Goal: Information Seeking & Learning: Learn about a topic

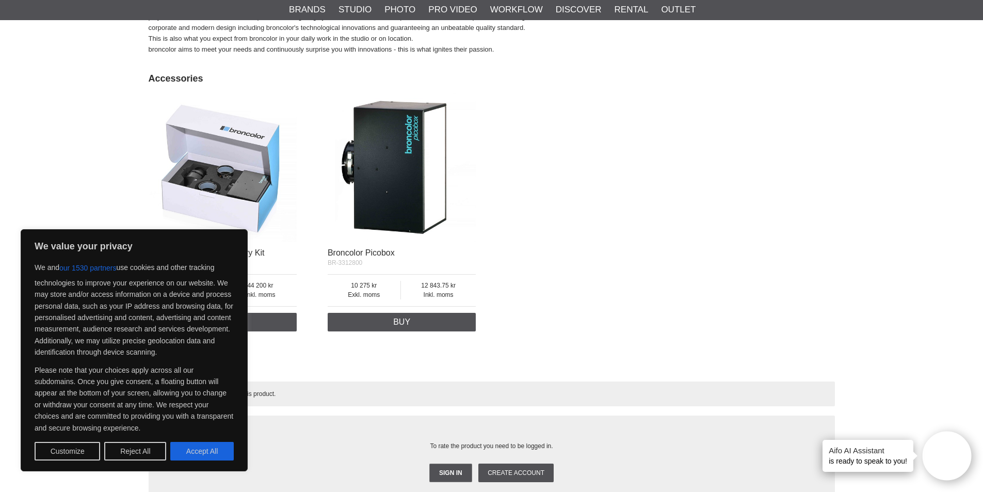
scroll to position [1445, 0]
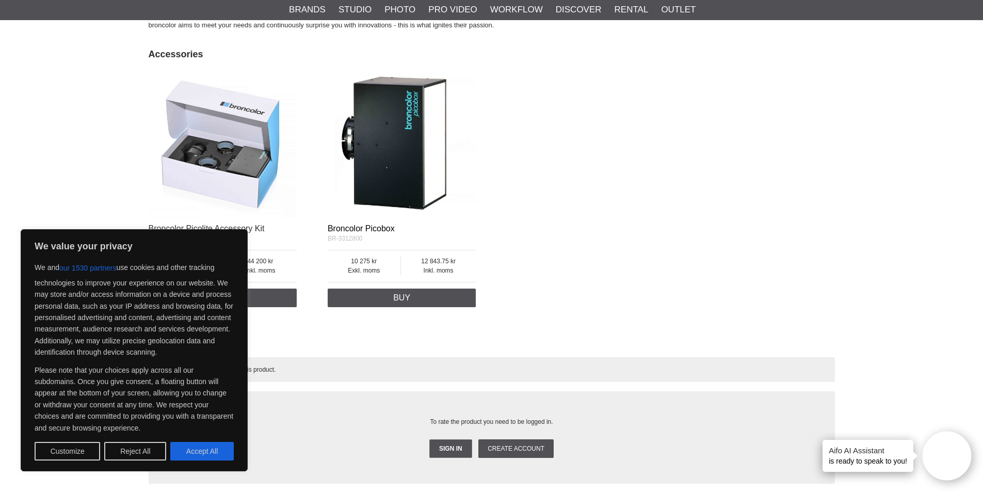
click at [361, 232] on link "Broncolor Picobox" at bounding box center [361, 228] width 67 height 9
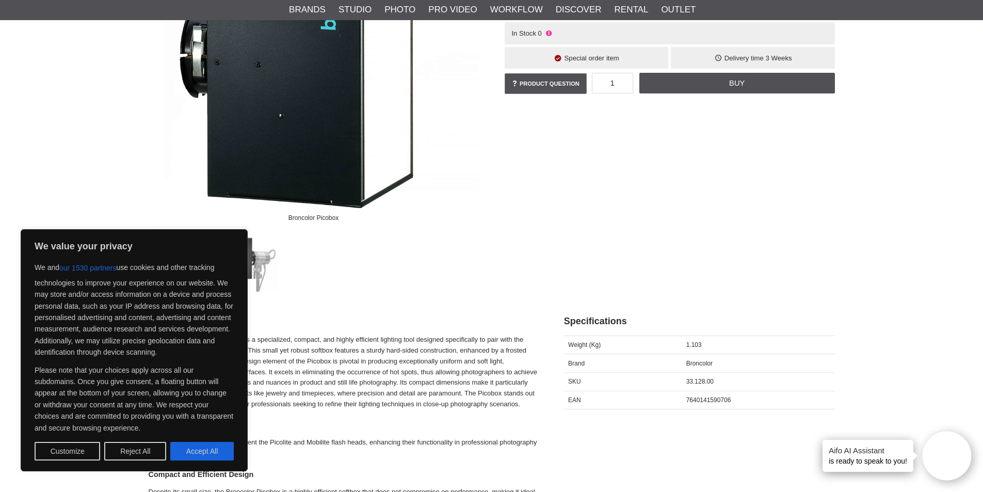
scroll to position [361, 0]
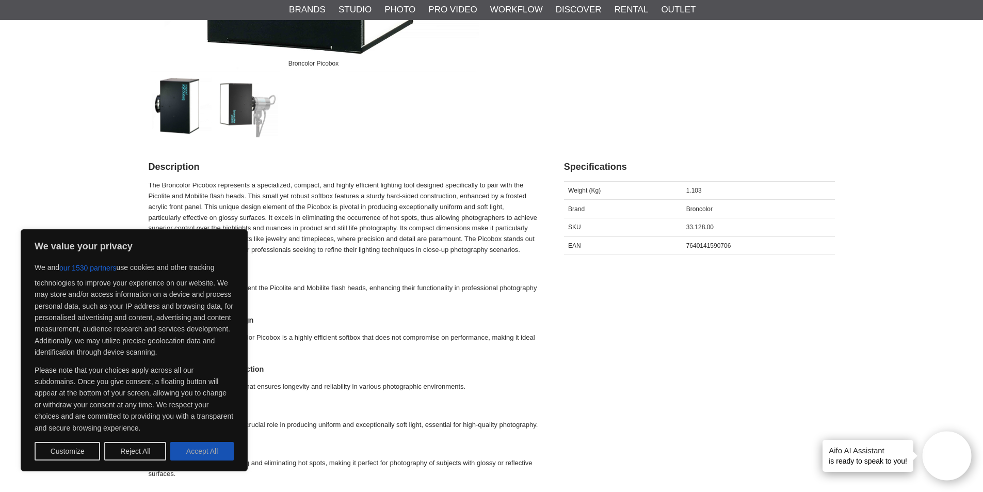
click at [207, 451] on button "Accept All" at bounding box center [201, 451] width 63 height 19
checkbox input "true"
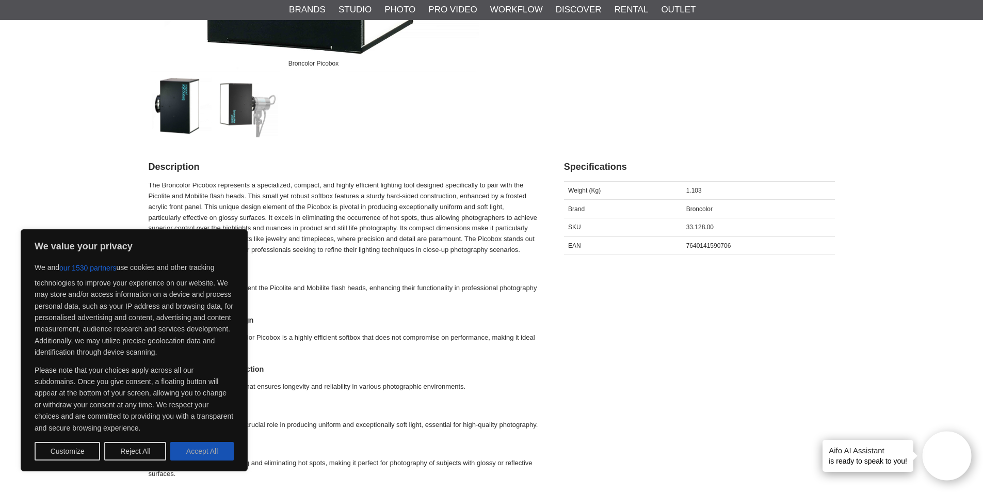
checkbox input "true"
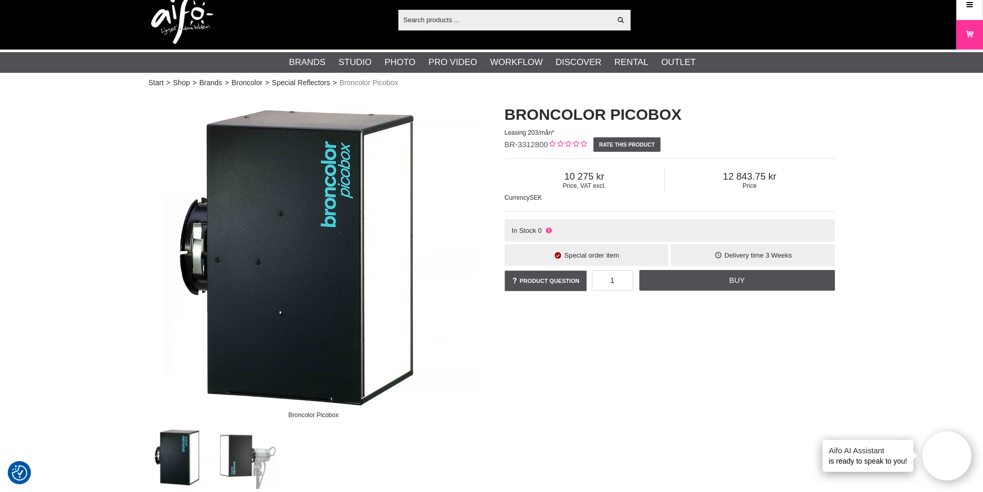
scroll to position [0, 0]
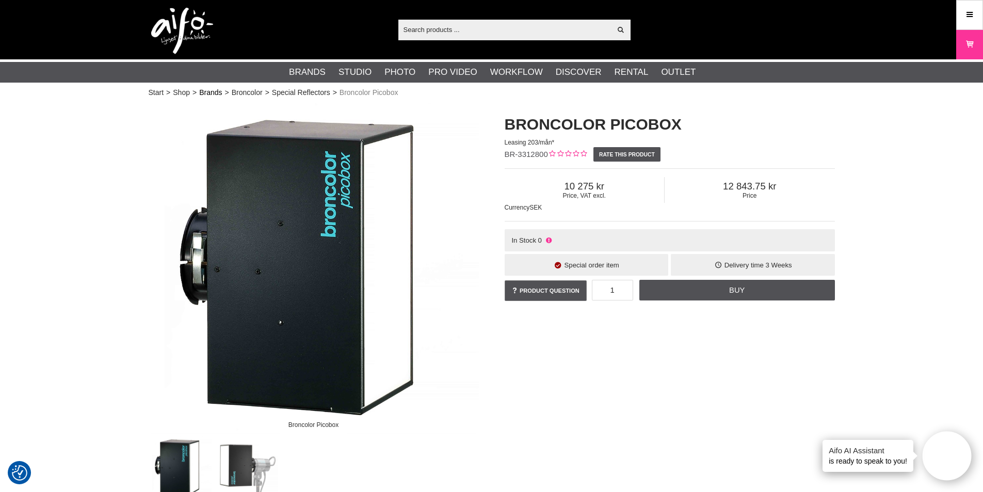
click at [209, 93] on link "Brands" at bounding box center [210, 92] width 23 height 11
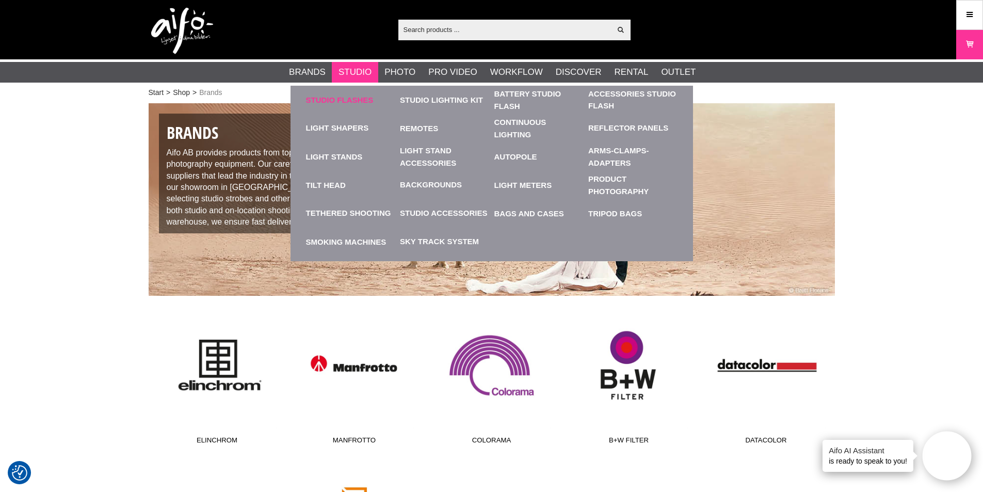
click at [349, 98] on link "Studio Flashes" at bounding box center [350, 100] width 89 height 28
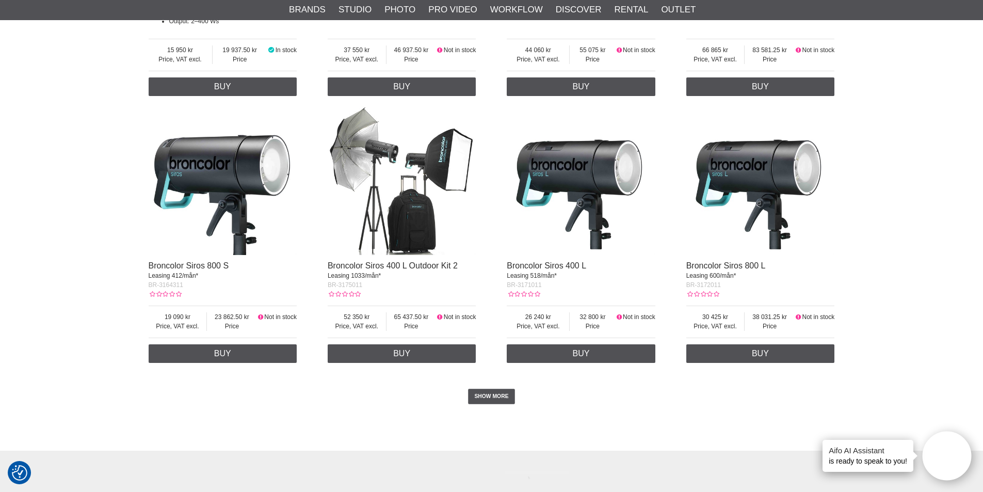
scroll to position [2271, 0]
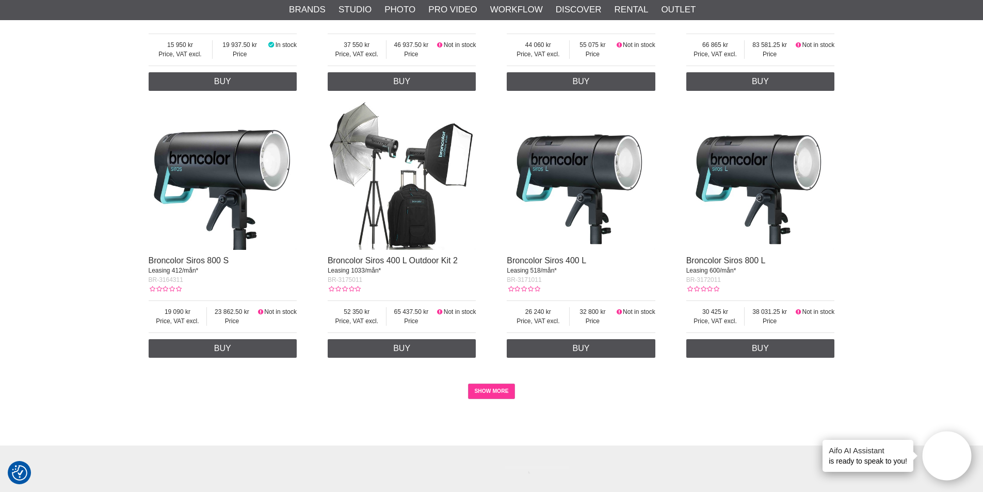
click at [496, 391] on link "SHOW MORE" at bounding box center [491, 391] width 47 height 15
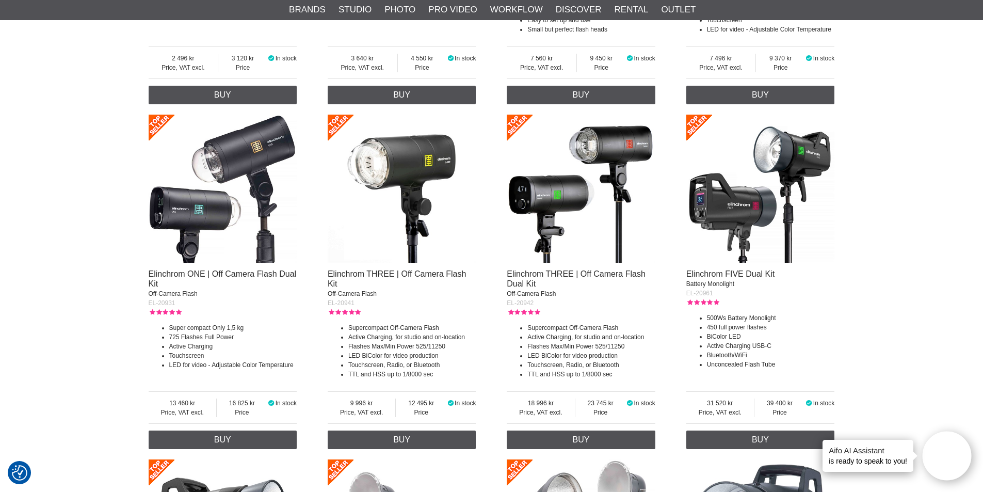
scroll to position [0, 0]
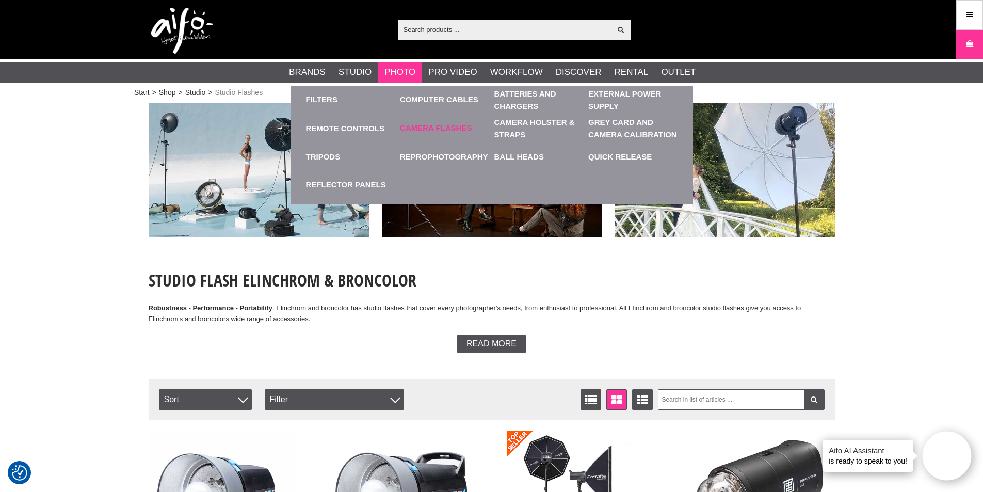
click at [413, 126] on link "Camera Flashes" at bounding box center [436, 128] width 72 height 12
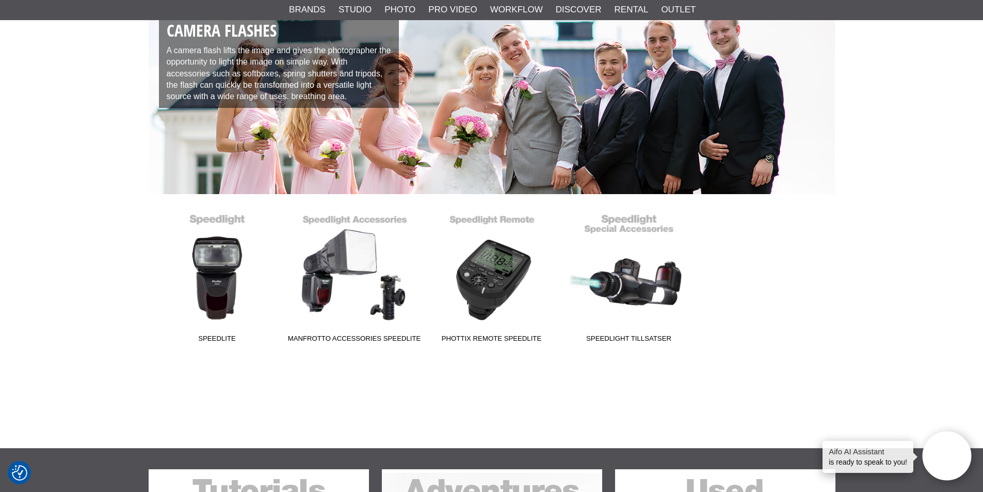
scroll to position [103, 0]
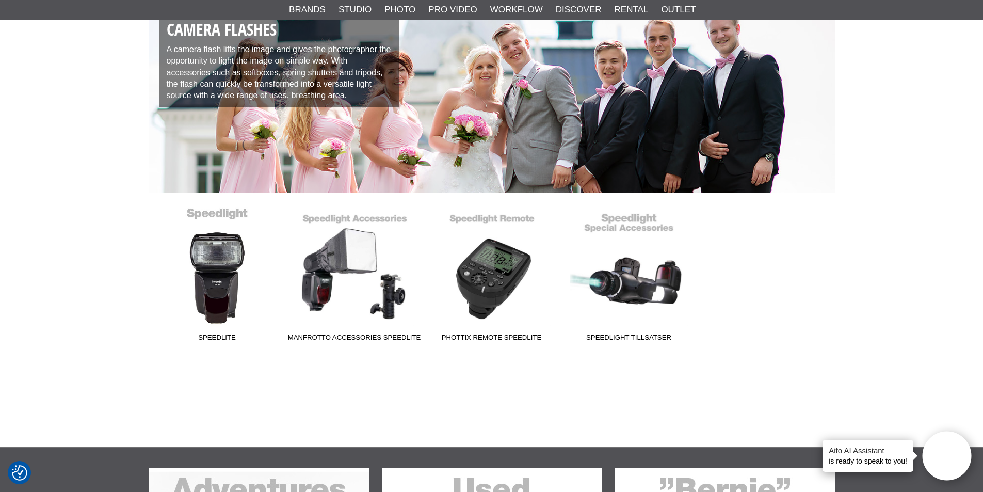
click at [214, 264] on link "Speedlite" at bounding box center [217, 276] width 137 height 139
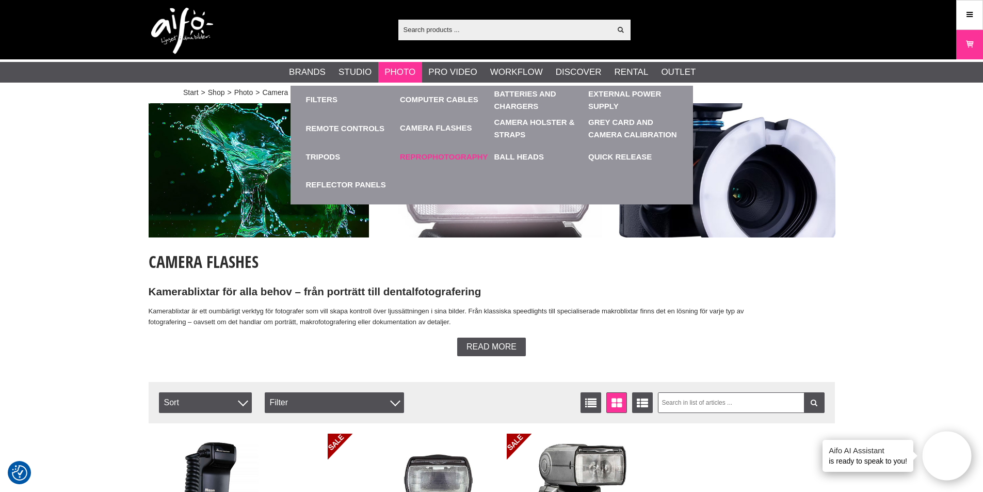
click at [422, 157] on link "ReproPhotography" at bounding box center [444, 156] width 89 height 28
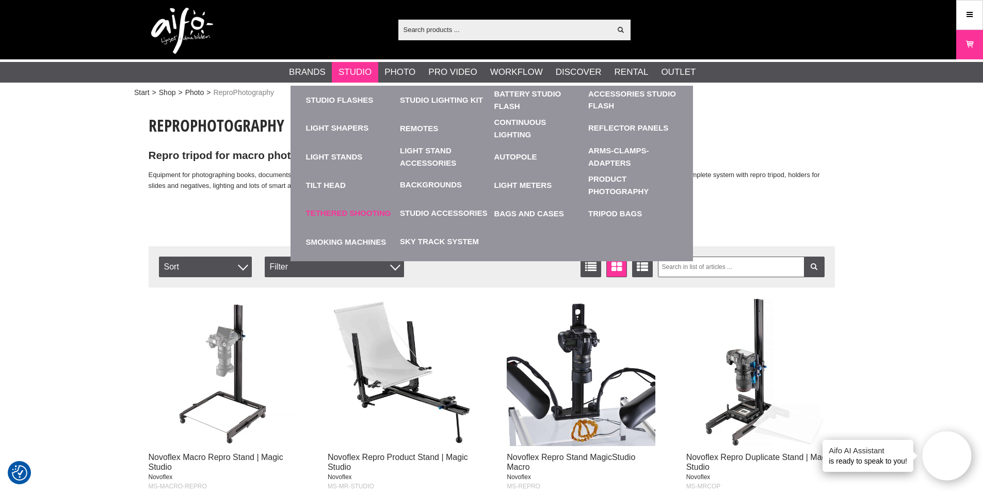
click at [328, 211] on link "Tethered Shooting" at bounding box center [348, 214] width 85 height 12
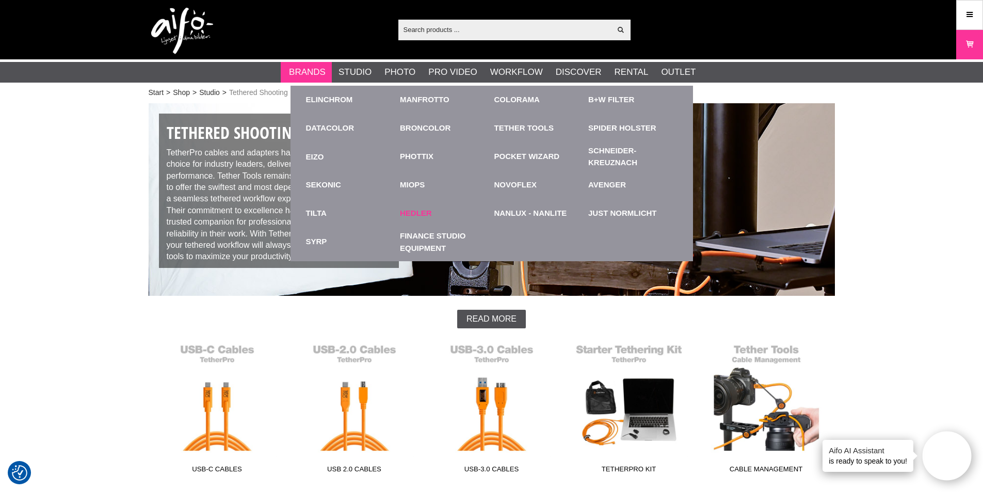
click at [427, 212] on link "Hedler" at bounding box center [416, 214] width 32 height 12
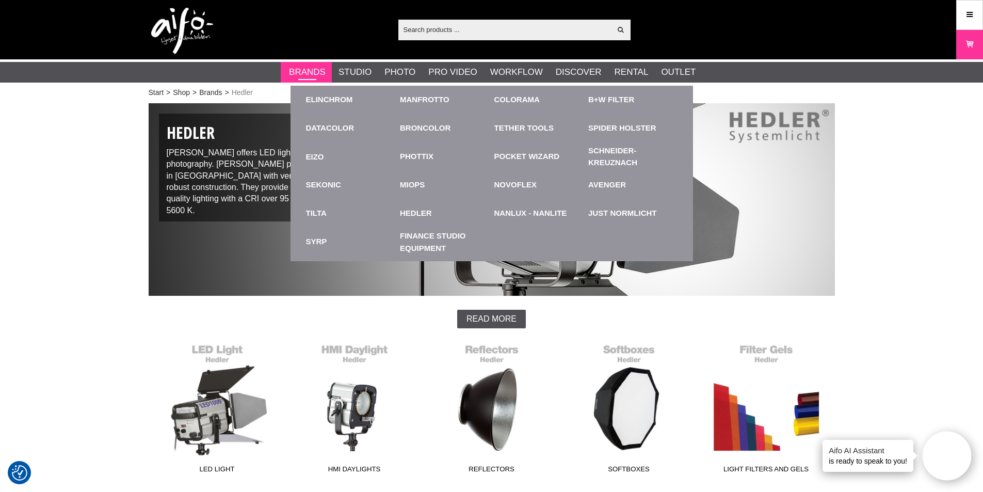
click at [308, 76] on link "Brands" at bounding box center [307, 72] width 37 height 13
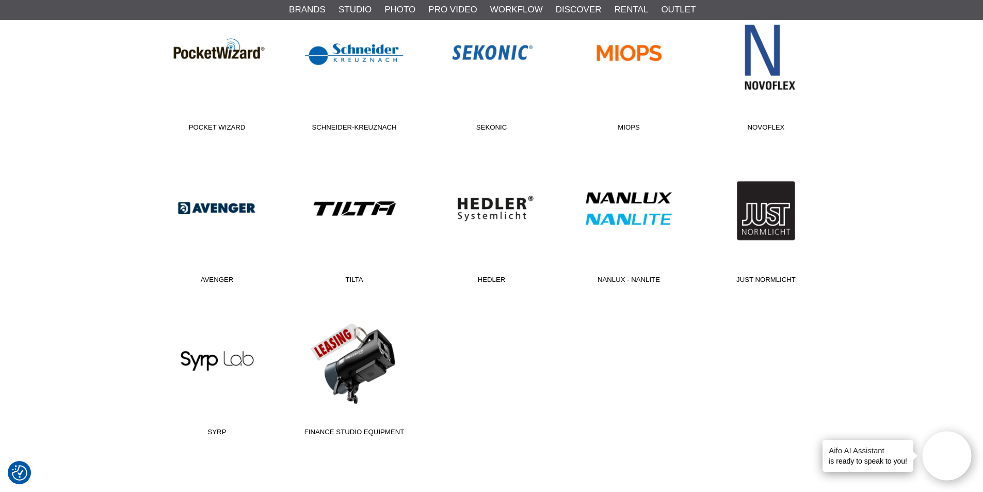
scroll to position [619, 0]
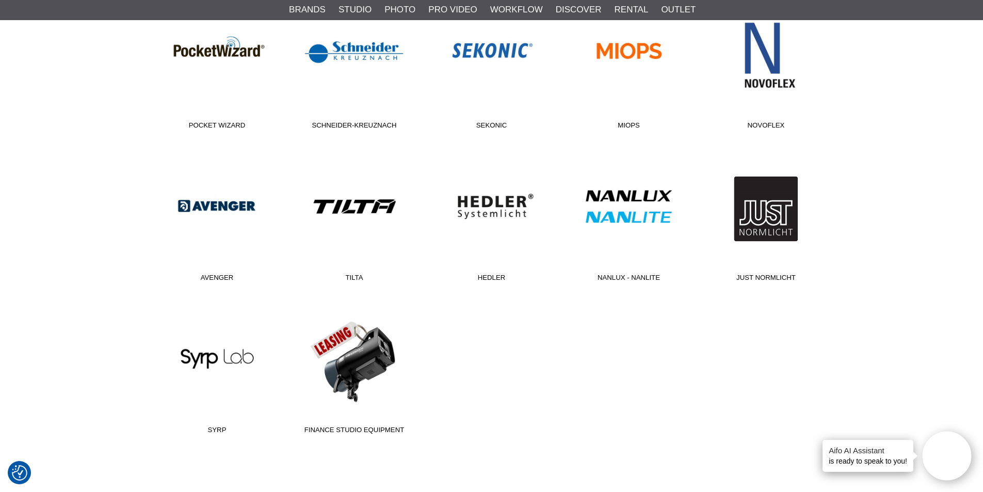
click at [776, 232] on link "Just Normlicht" at bounding box center [766, 216] width 137 height 139
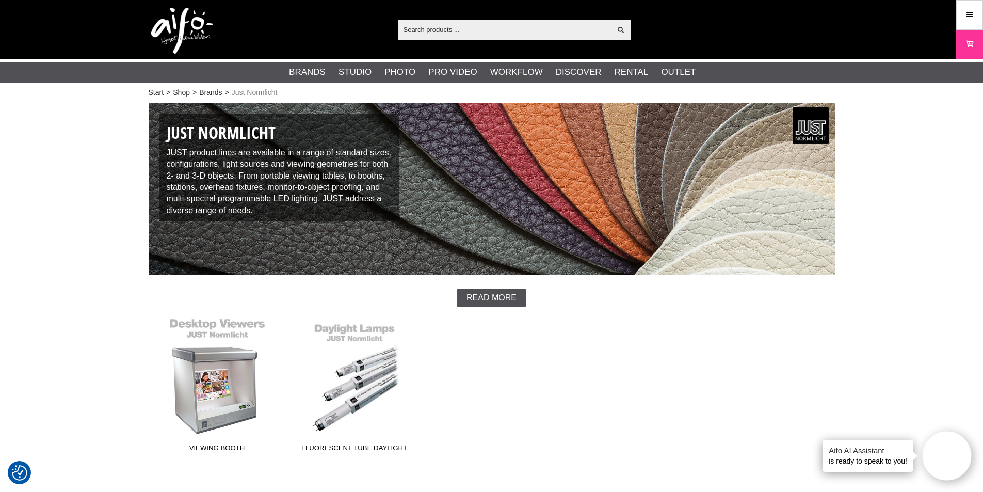
click at [232, 391] on link "Viewing Booth" at bounding box center [217, 386] width 137 height 139
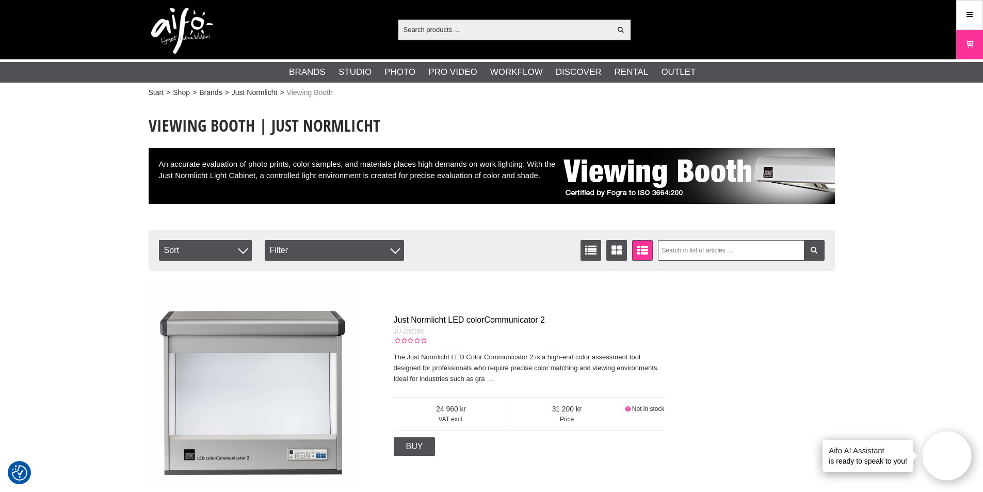
click at [432, 320] on link "Just Normlicht LED colorCommunicator 2" at bounding box center [469, 319] width 151 height 9
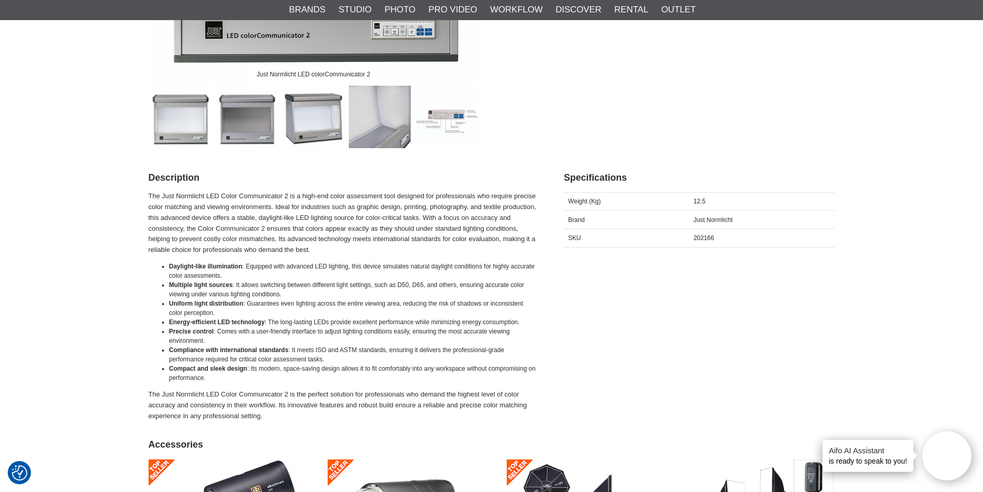
scroll to position [361, 0]
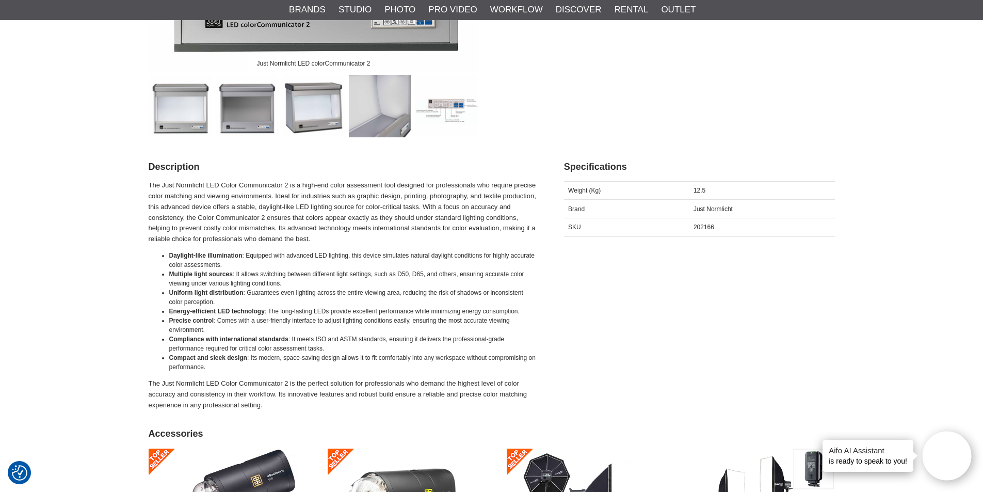
click at [187, 185] on p "The Just Normlicht LED Color Communicator 2 is a high-end color assessment tool…" at bounding box center [344, 212] width 390 height 65
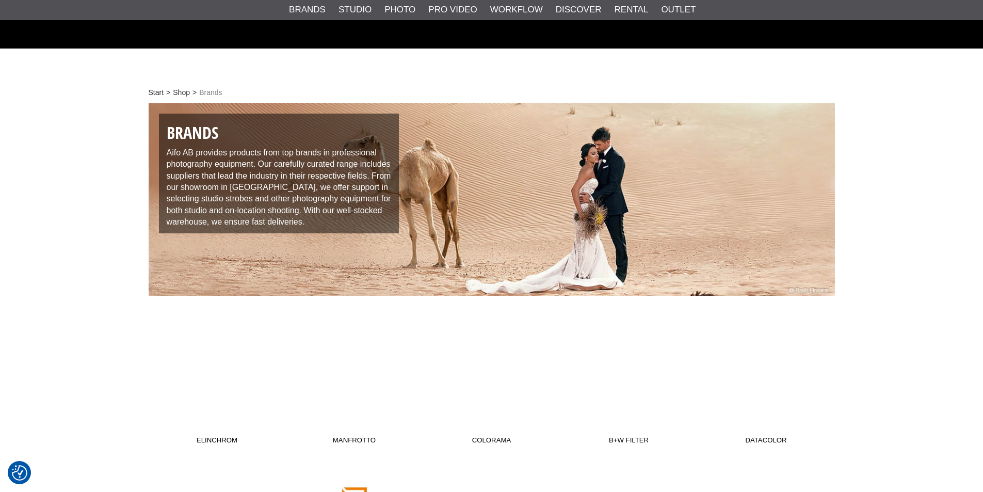
scroll to position [620, 0]
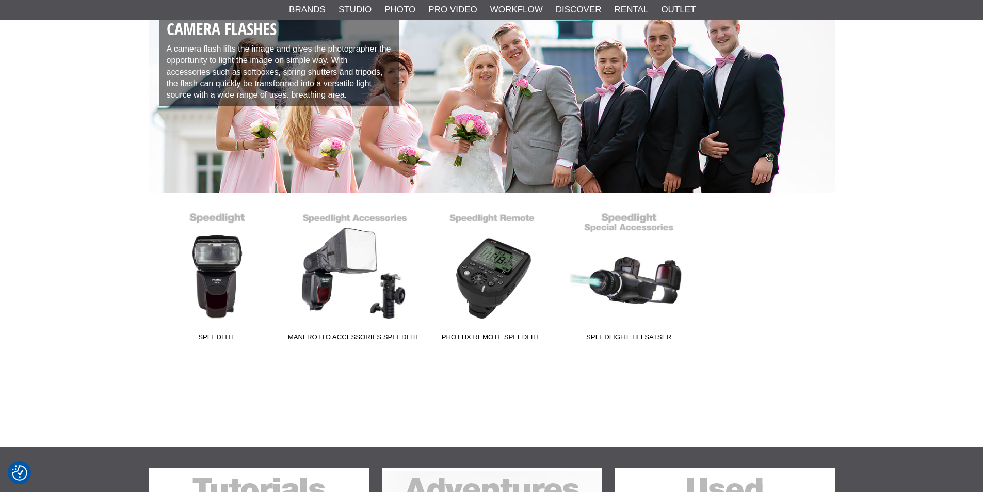
scroll to position [103, 0]
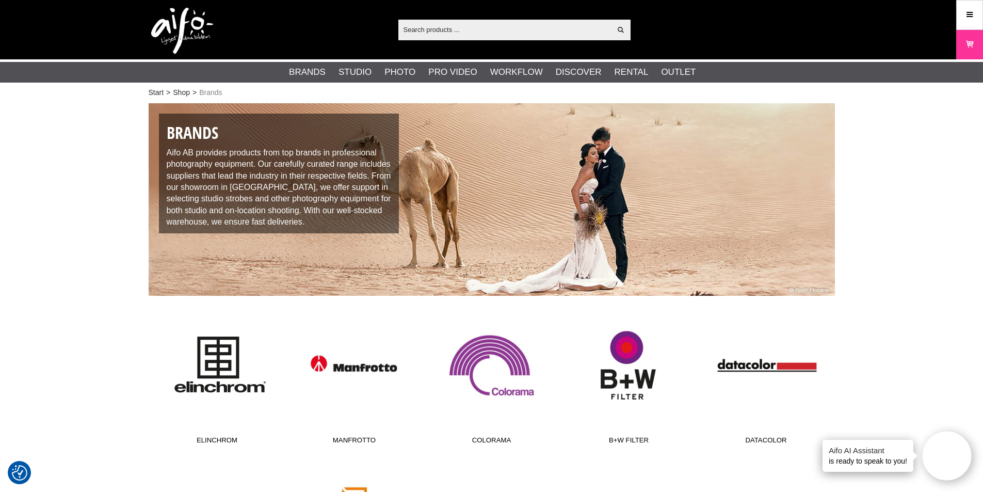
click at [217, 370] on link "Elinchrom" at bounding box center [217, 379] width 137 height 139
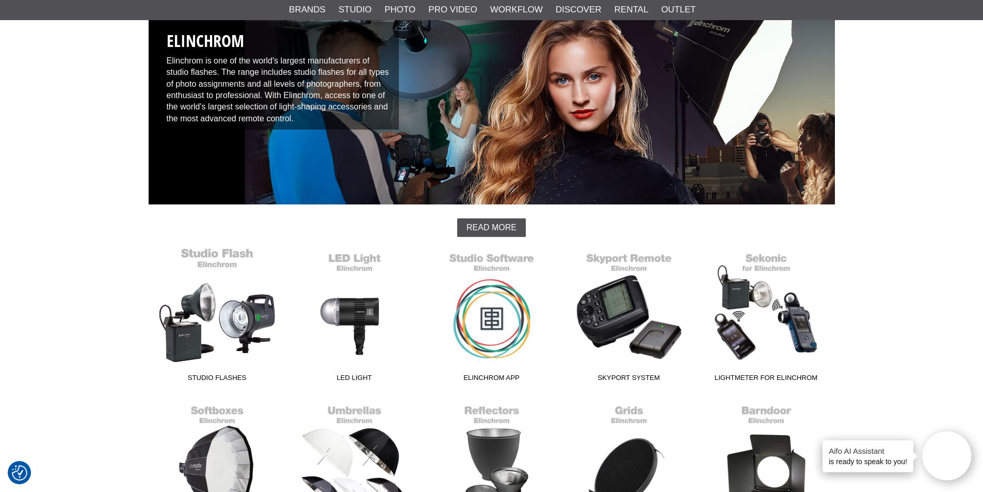
scroll to position [155, 0]
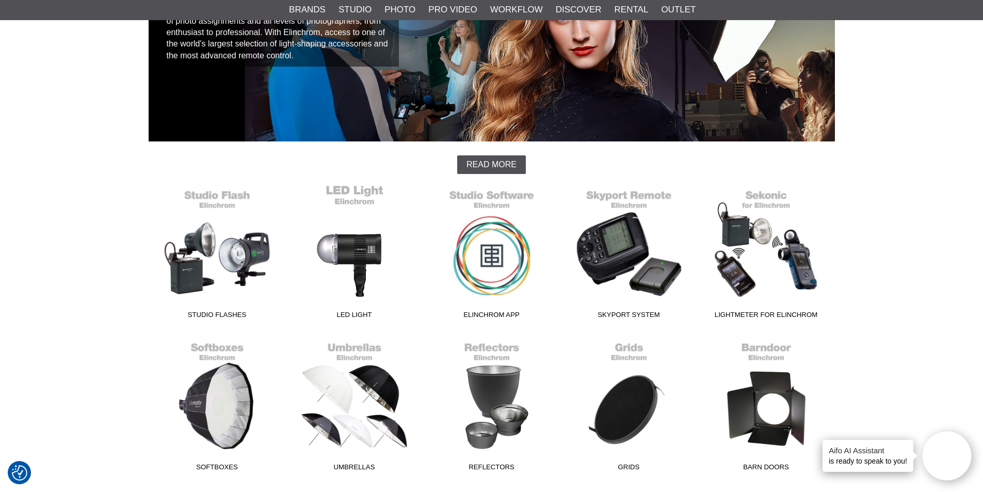
click at [362, 228] on link "LED Light" at bounding box center [354, 253] width 137 height 139
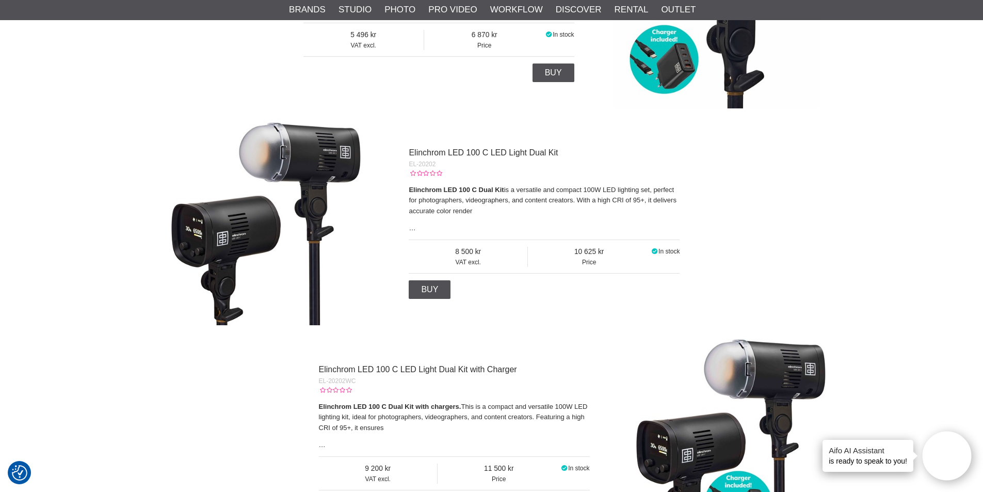
scroll to position [774, 0]
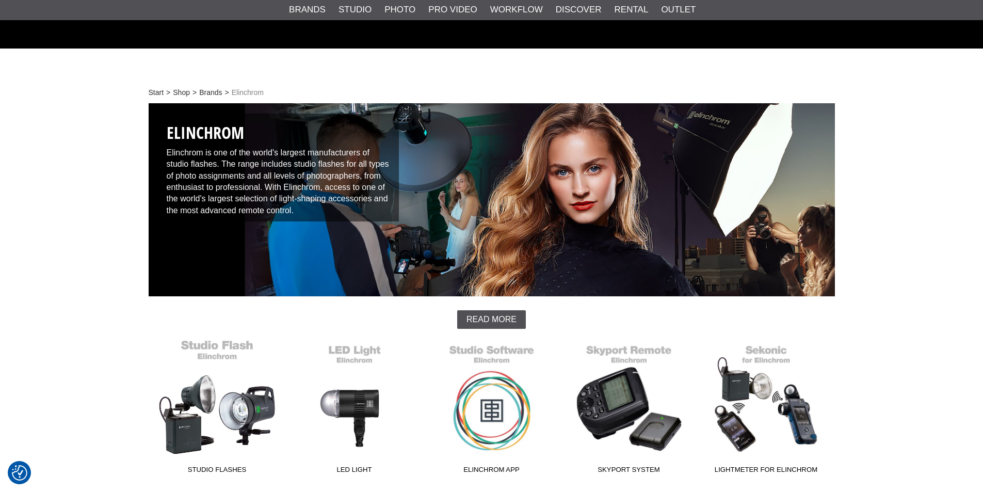
scroll to position [155, 0]
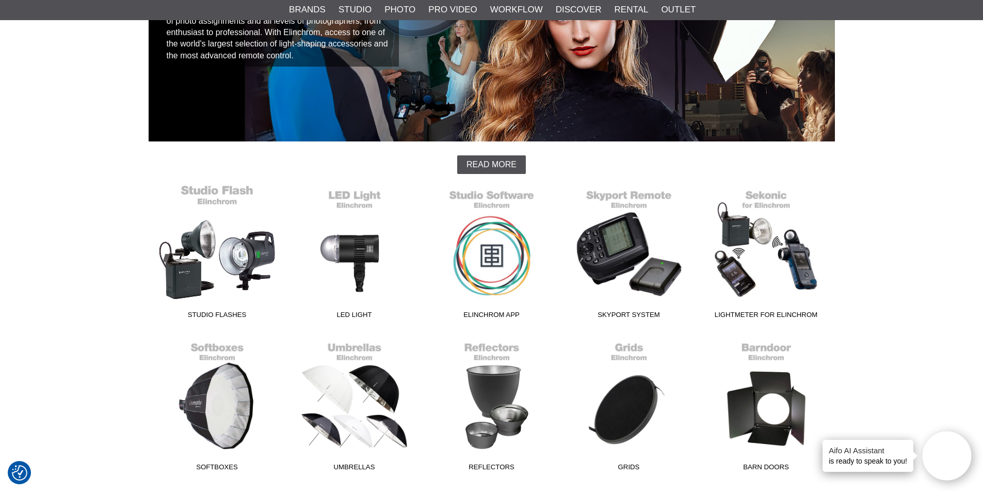
click at [208, 258] on link "Studio Flashes" at bounding box center [217, 253] width 137 height 139
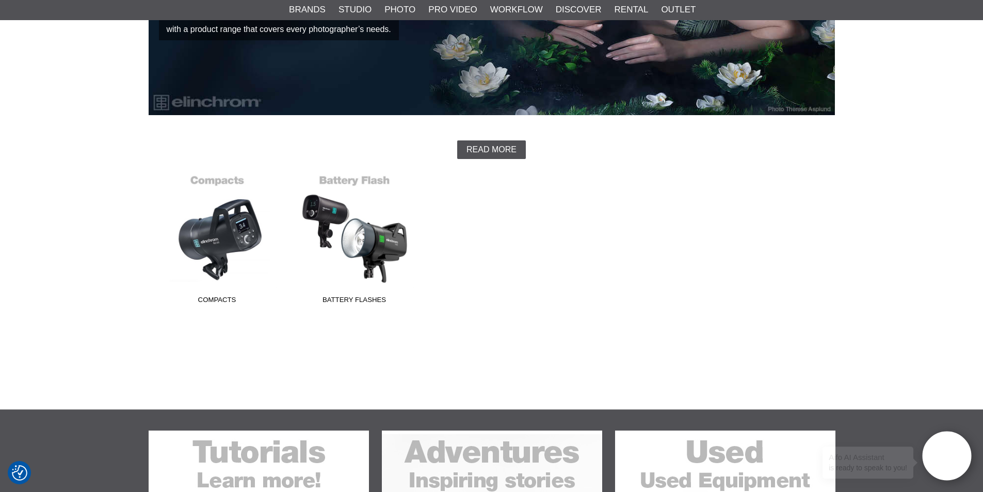
scroll to position [206, 0]
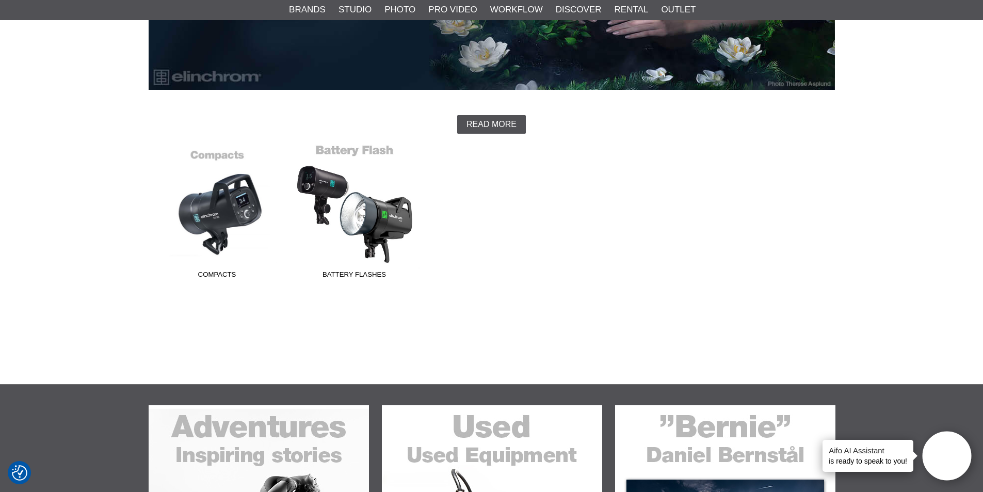
click at [390, 200] on link "Battery Flashes" at bounding box center [354, 213] width 137 height 139
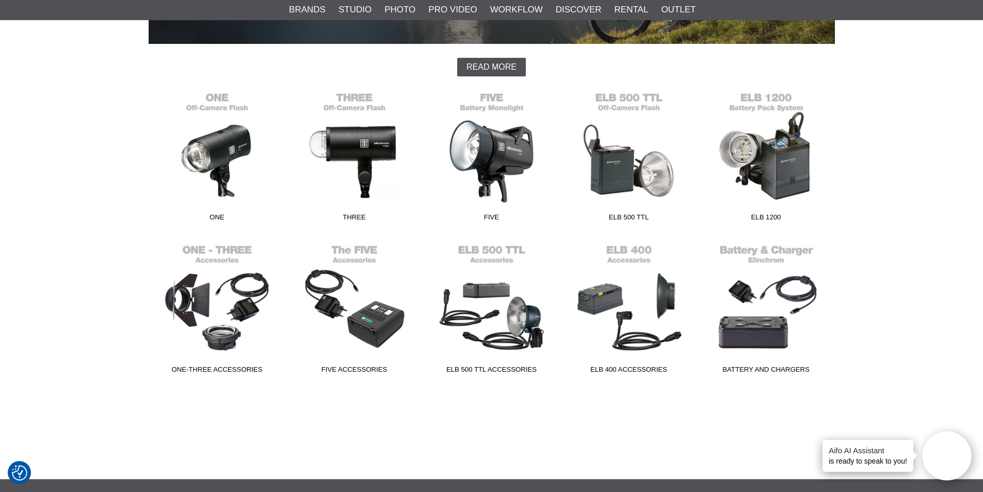
scroll to position [258, 0]
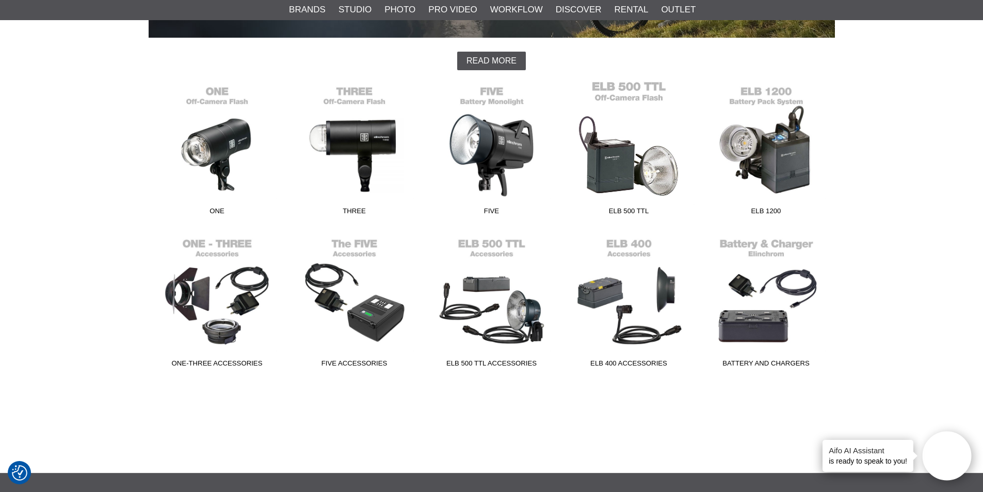
click at [611, 164] on link "ELB 500 TTL" at bounding box center [629, 150] width 137 height 139
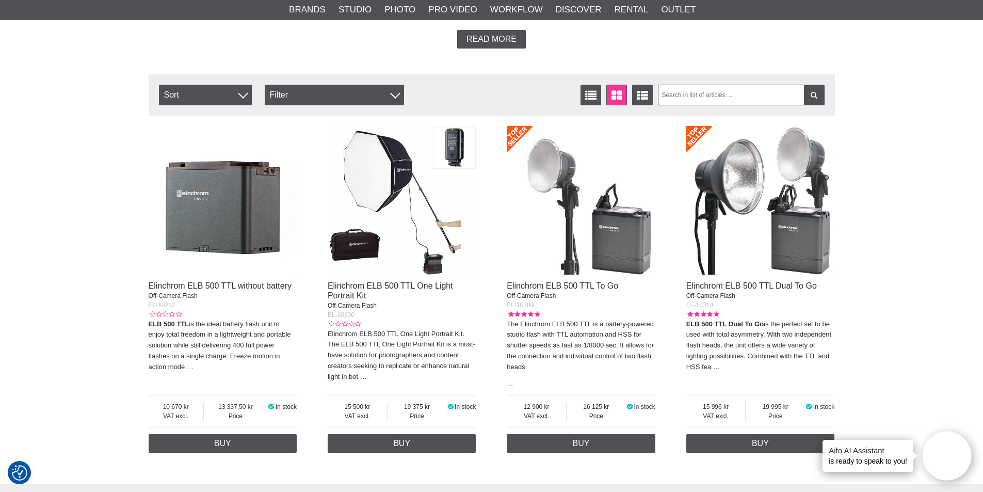
scroll to position [155, 0]
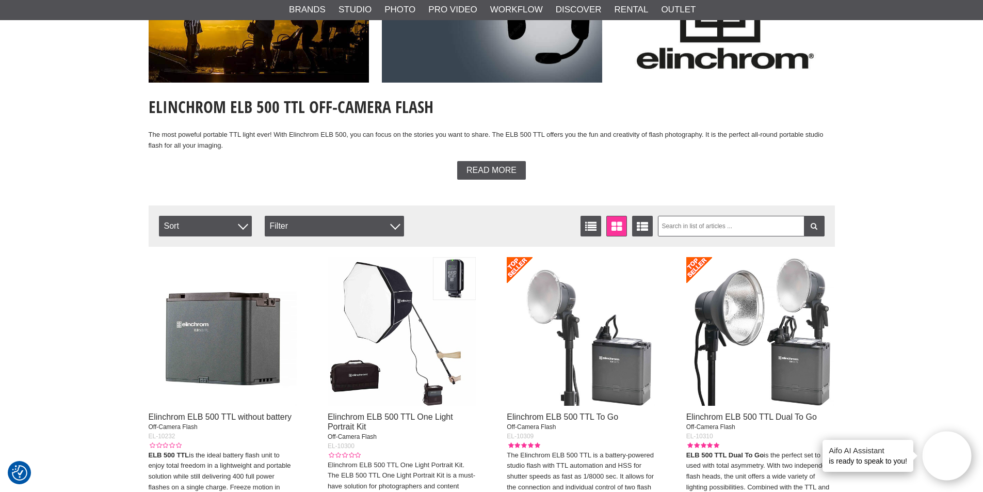
click at [185, 105] on h1 "Elinchrom ELB 500 TTL Off-Camera Flash" at bounding box center [492, 106] width 687 height 23
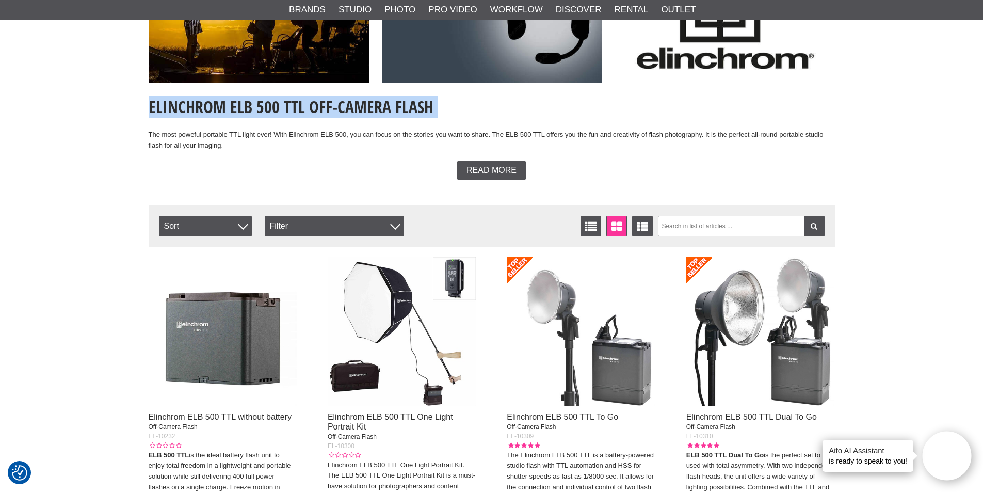
click at [185, 105] on h1 "Elinchrom ELB 500 TTL Off-Camera Flash" at bounding box center [492, 106] width 687 height 23
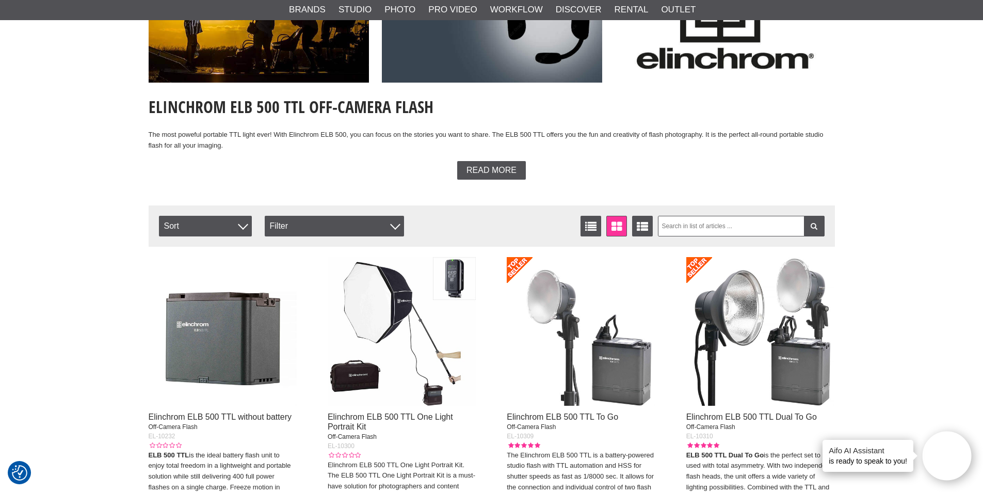
click at [209, 148] on p "The most poweful portable TTL light ever! With Elinchrom ELB 500, you can focus…" at bounding box center [492, 141] width 687 height 22
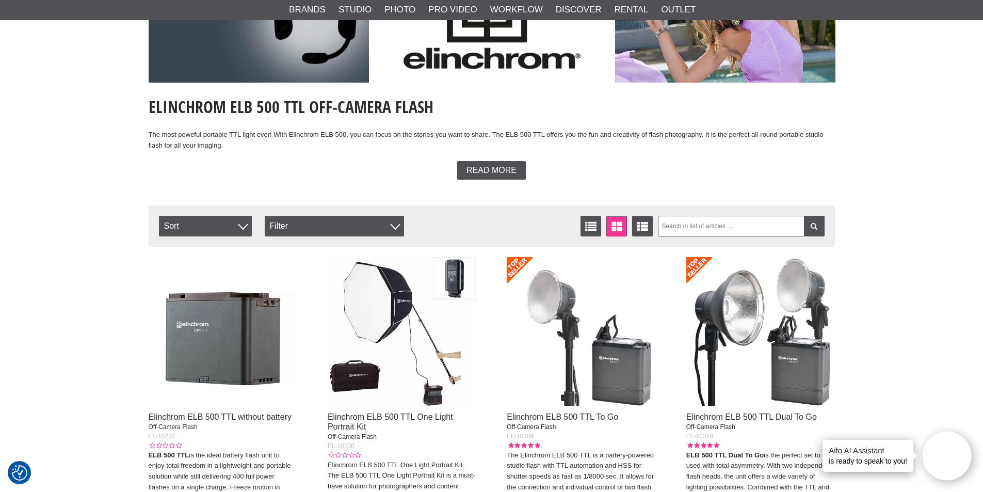
click at [191, 108] on h1 "Elinchrom ELB 500 TTL Off-Camera Flash" at bounding box center [492, 106] width 687 height 23
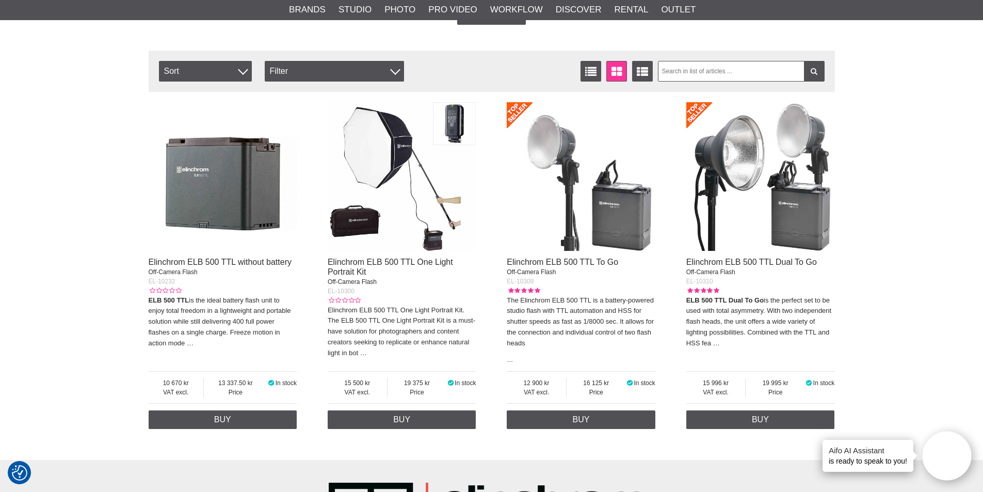
scroll to position [0, 0]
